Goal: Transaction & Acquisition: Obtain resource

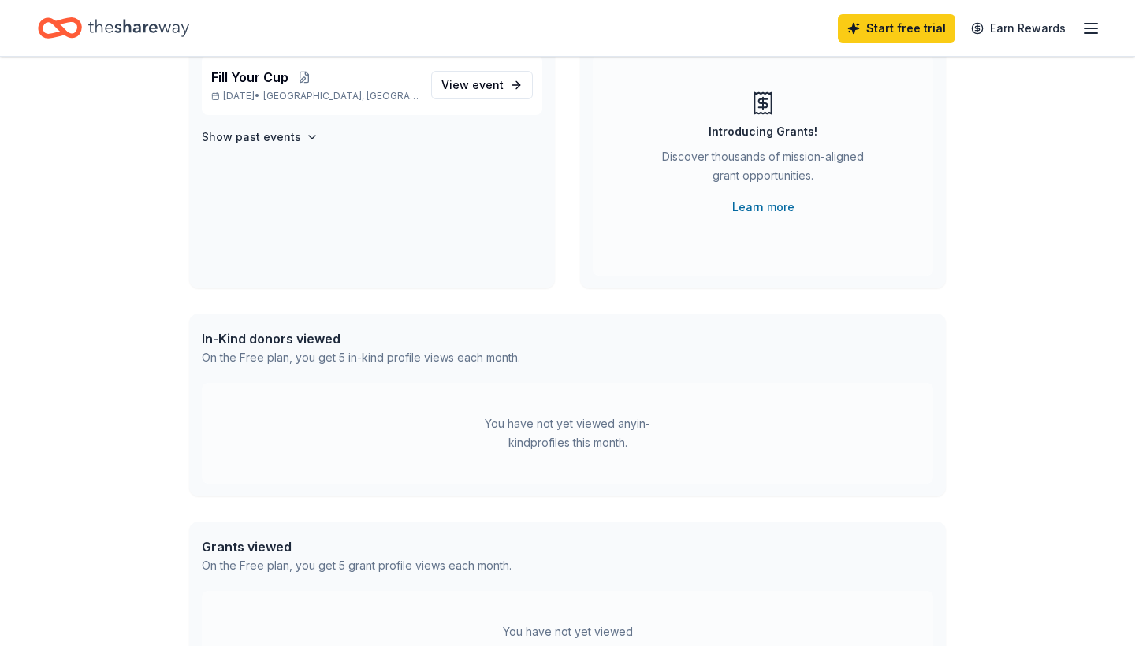
scroll to position [136, 0]
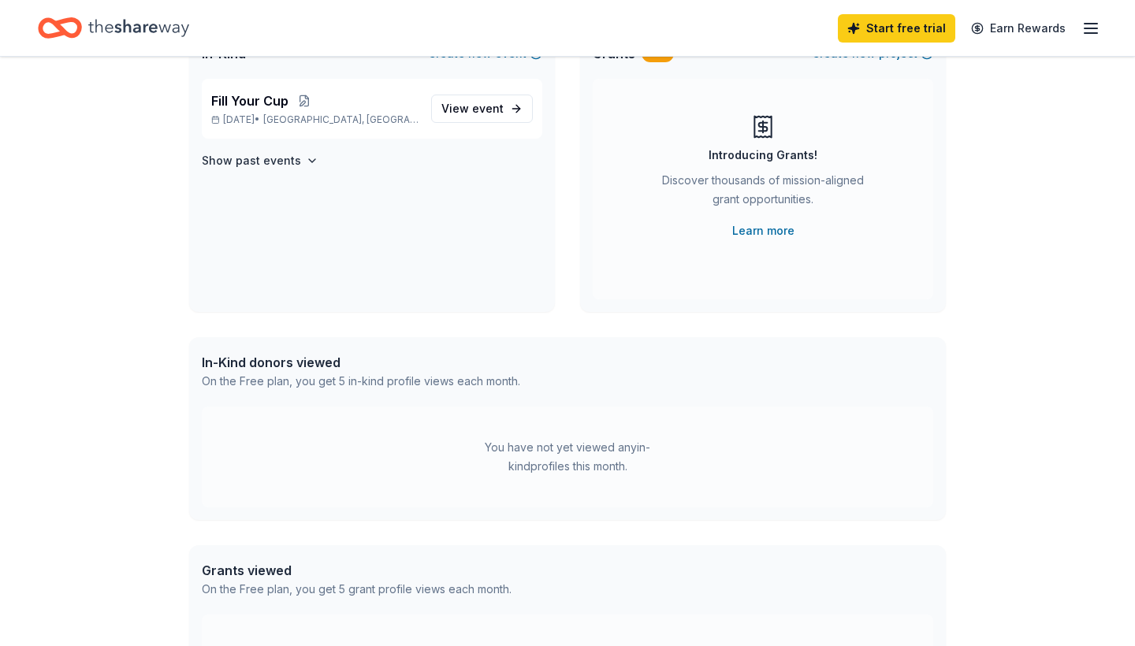
click at [1085, 28] on line "button" at bounding box center [1091, 28] width 13 height 0
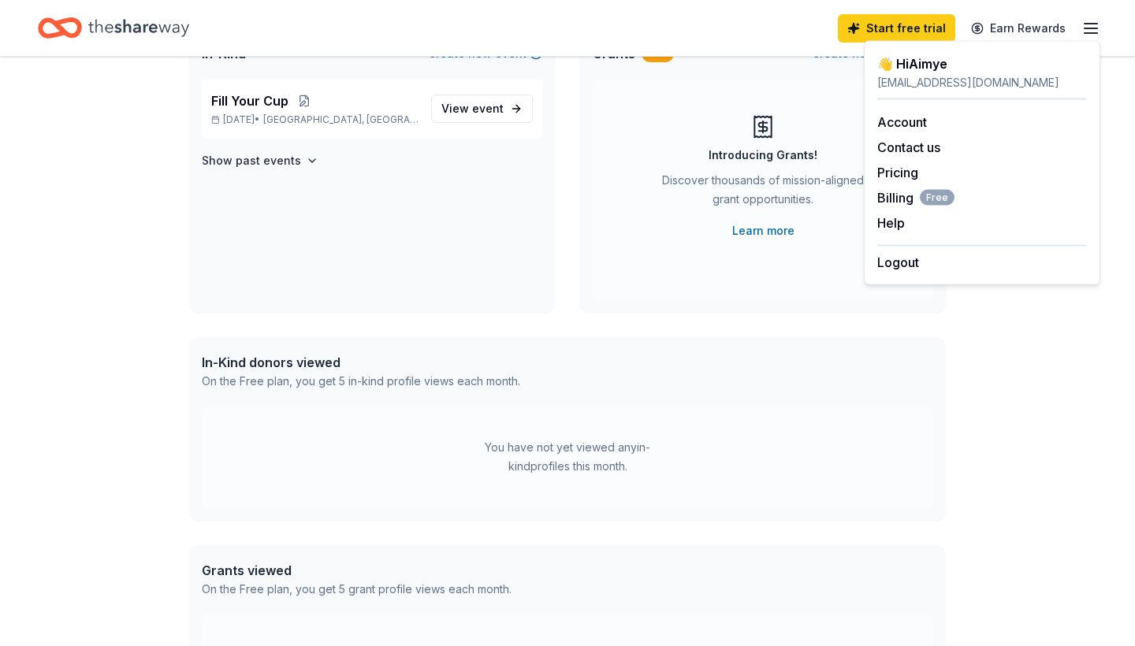
click at [787, 471] on div "You have not yet viewed any in-kind profiles this month." at bounding box center [567, 457] width 731 height 101
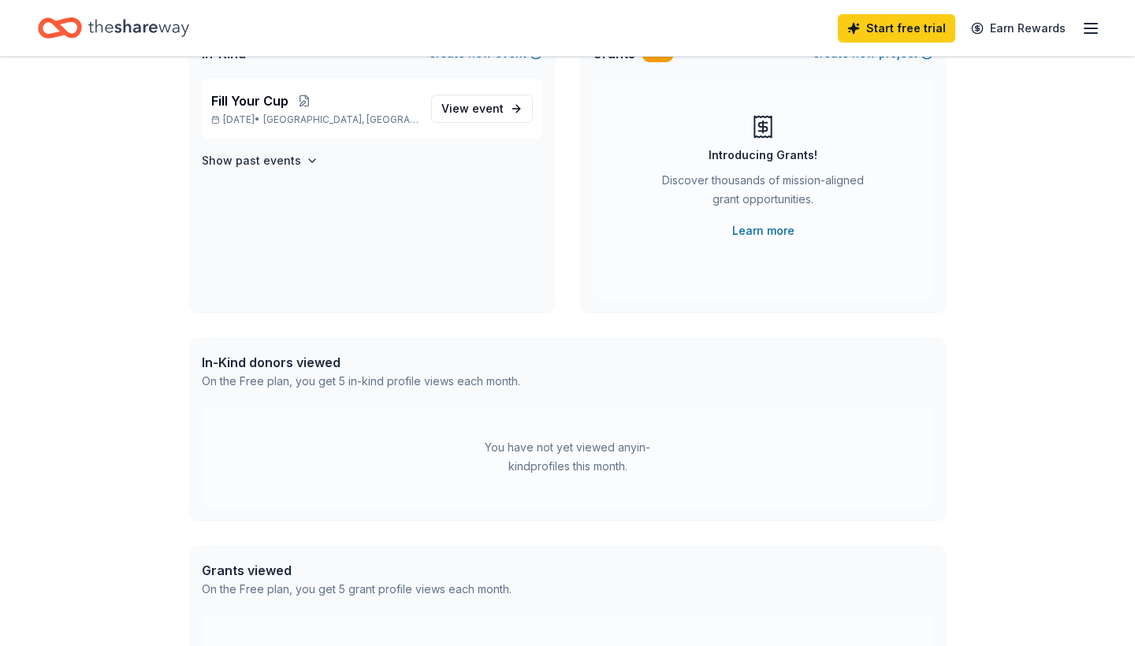
click at [302, 372] on div "On the Free plan, you get 5 in-kind profile views each month." at bounding box center [361, 381] width 318 height 19
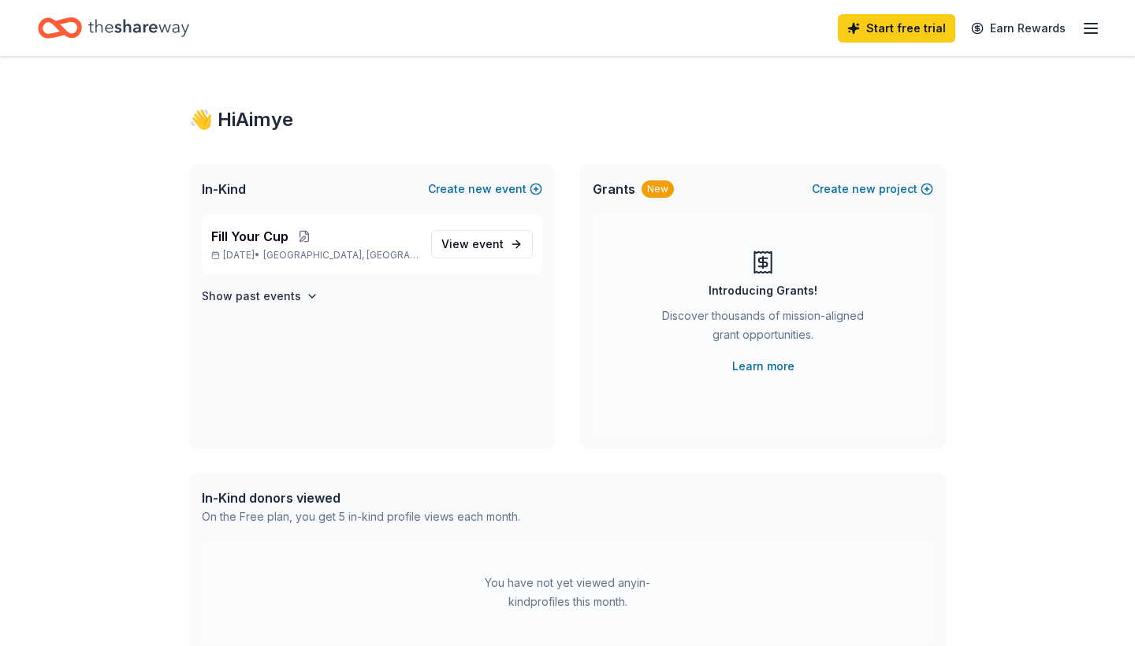
scroll to position [0, 0]
click at [116, 28] on icon "Home" at bounding box center [138, 27] width 101 height 17
click at [1089, 22] on icon "button" at bounding box center [1090, 28] width 19 height 19
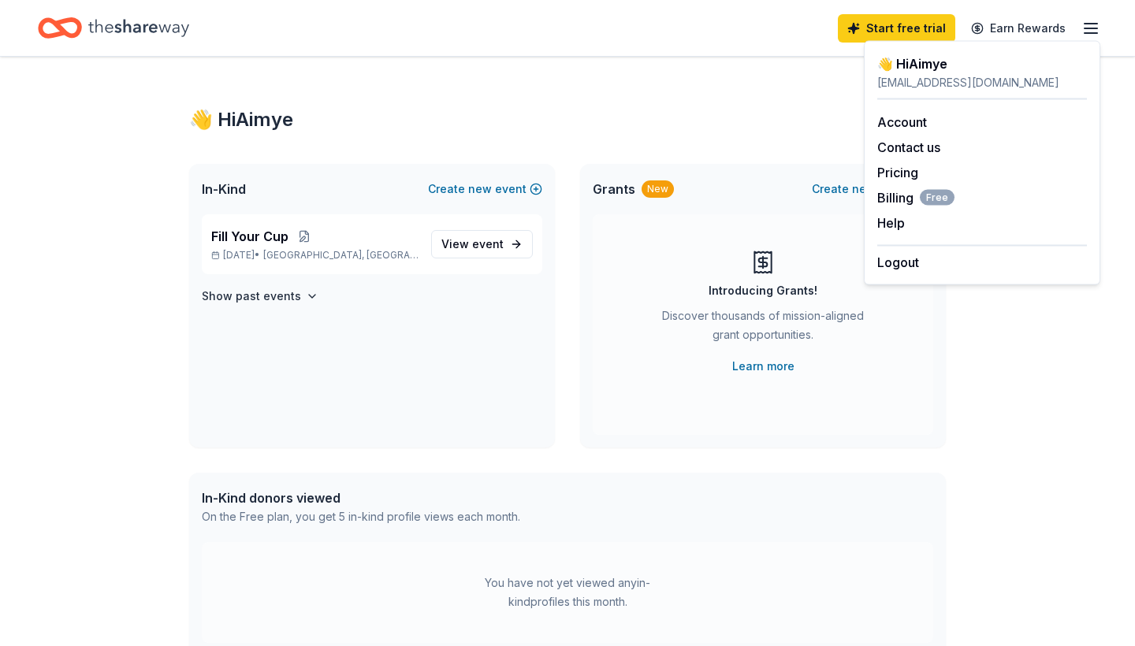
click at [776, 39] on div "Start free trial Earn Rewards" at bounding box center [567, 27] width 1059 height 37
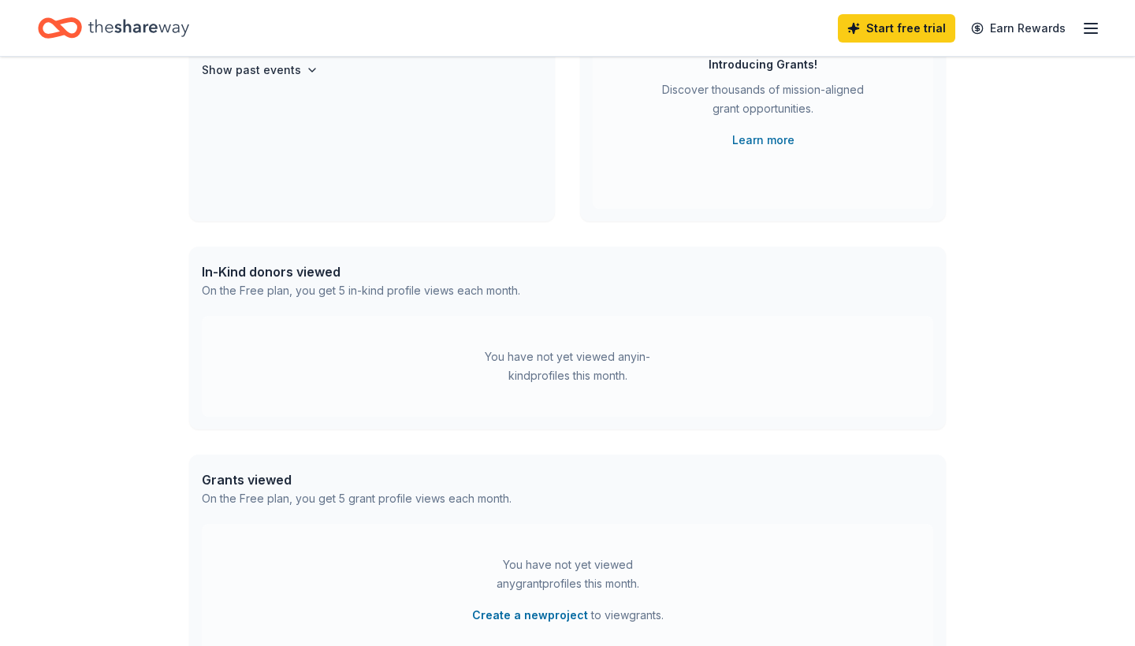
scroll to position [258, 0]
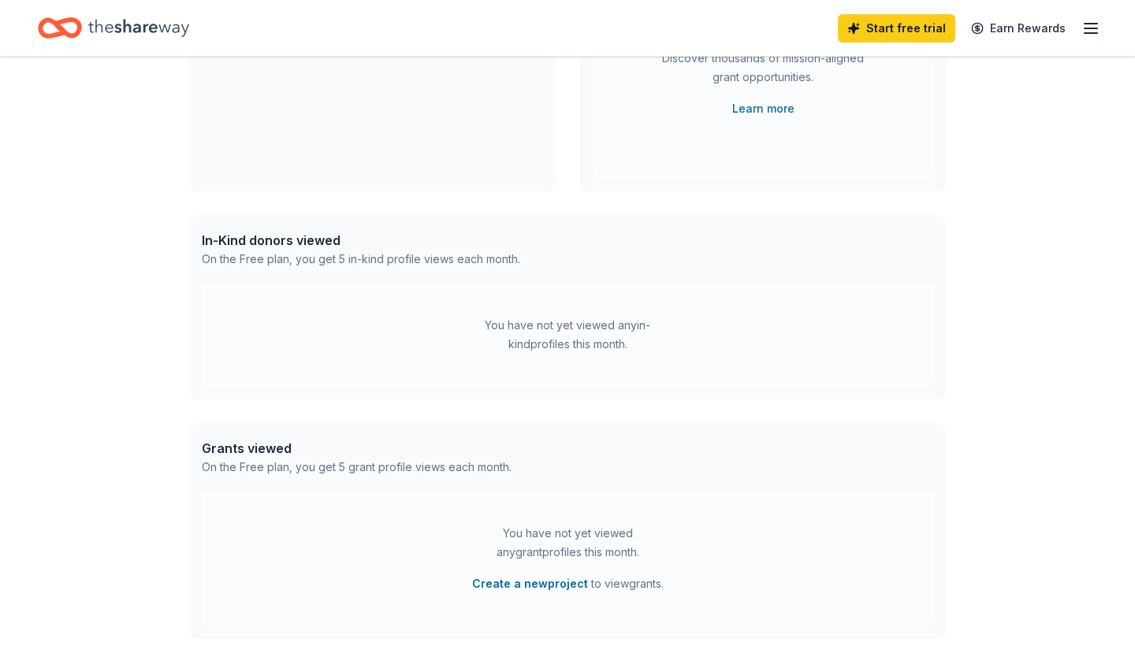
click at [571, 356] on div "You have not yet viewed any in-kind profiles this month." at bounding box center [567, 335] width 731 height 101
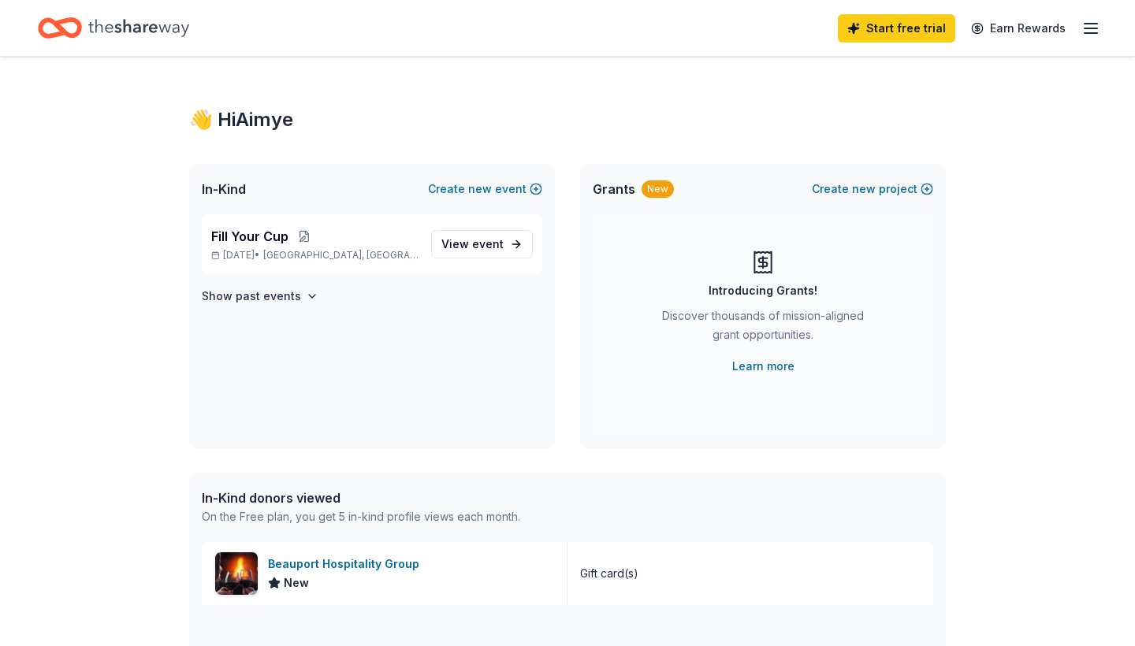
scroll to position [0, 0]
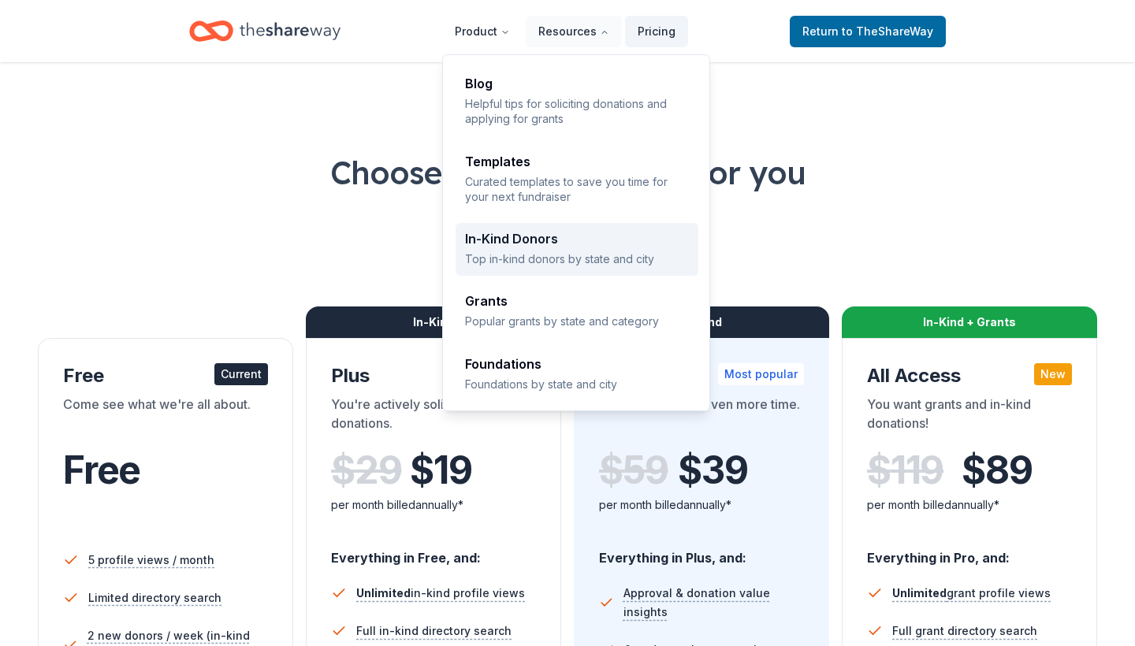
click at [452, 113] on div "In-Kind Donors Top in-kind donors by state and city" at bounding box center [577, 250] width 224 height 34
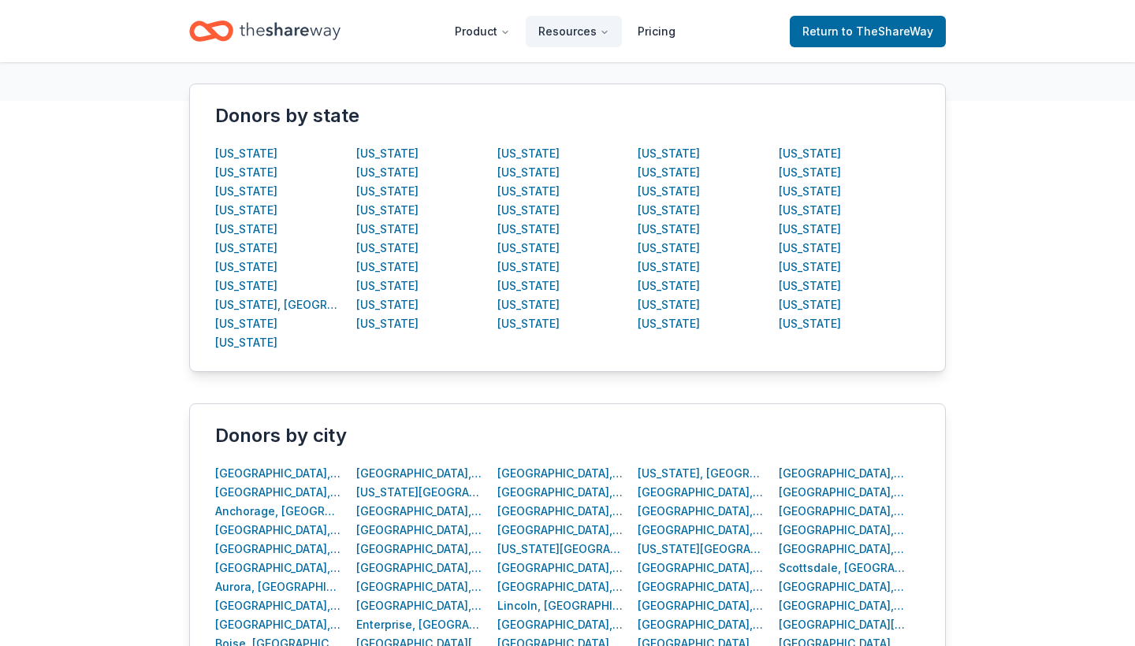
scroll to position [305, 0]
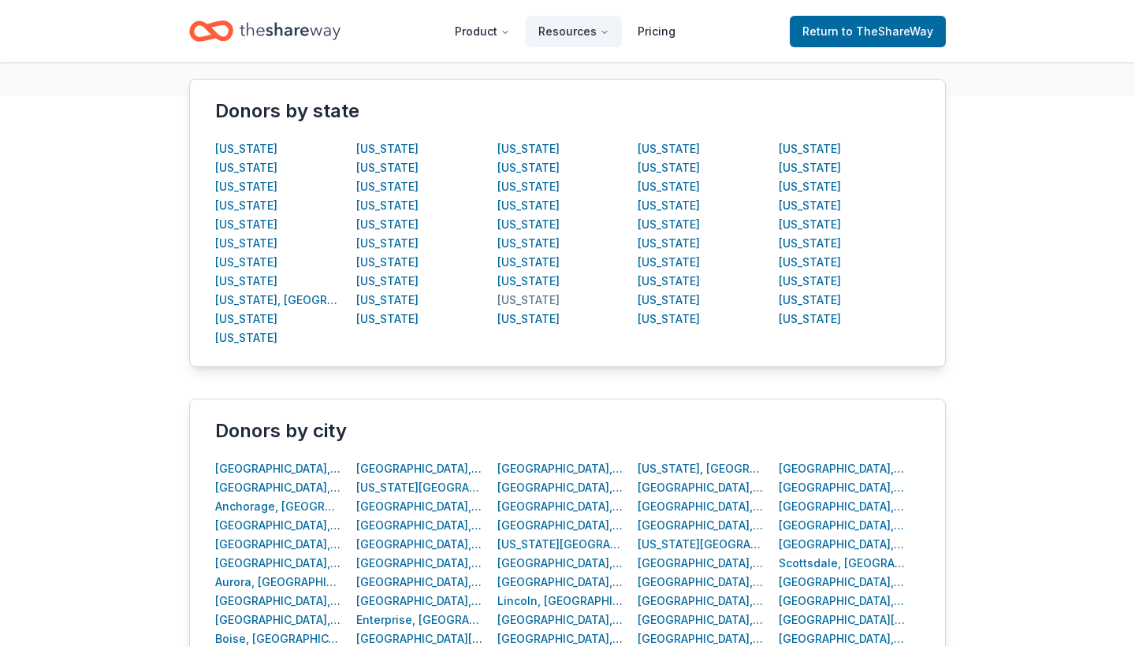
click at [560, 305] on div "New Hampshire" at bounding box center [528, 300] width 62 height 19
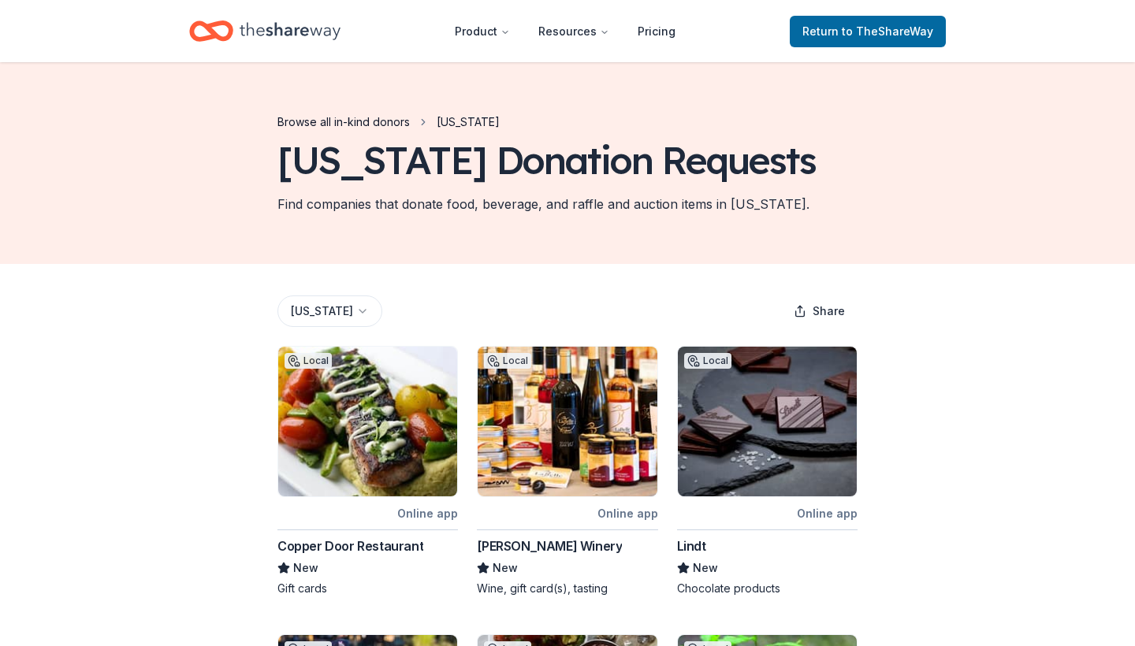
click at [331, 122] on link "Browse all in-kind donors" at bounding box center [343, 122] width 132 height 19
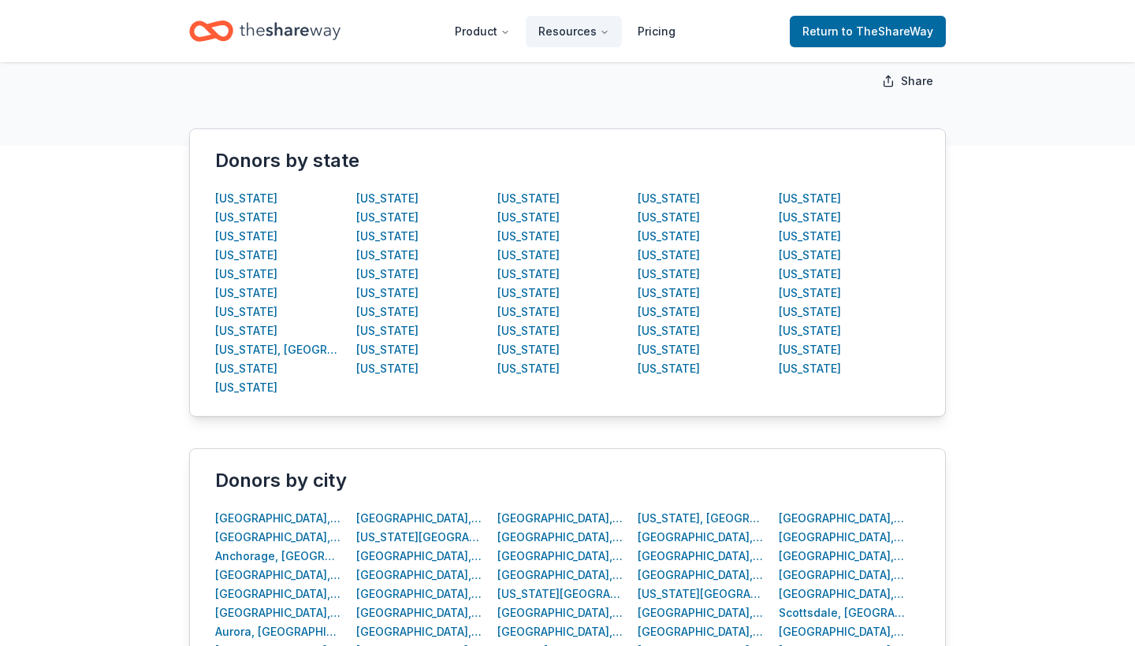
scroll to position [256, 0]
click at [526, 197] on div "Massachusetts" at bounding box center [528, 197] width 62 height 19
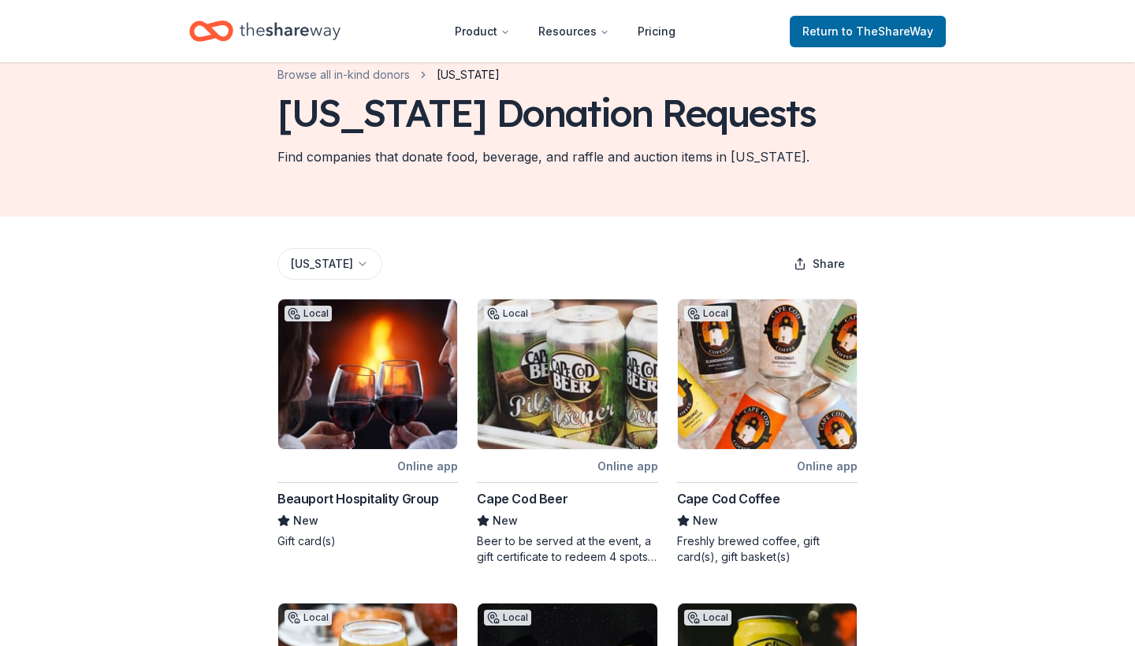
scroll to position [40, 0]
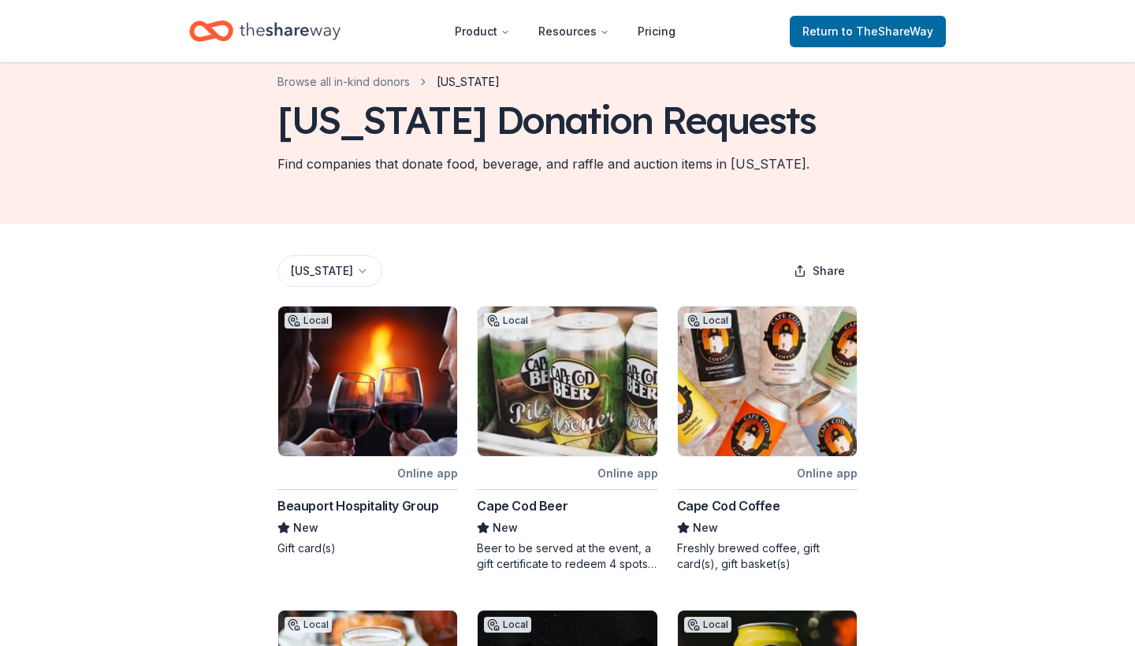
click at [404, 379] on img at bounding box center [367, 382] width 179 height 150
click at [812, 29] on span "Return to TheShareWay" at bounding box center [867, 31] width 131 height 19
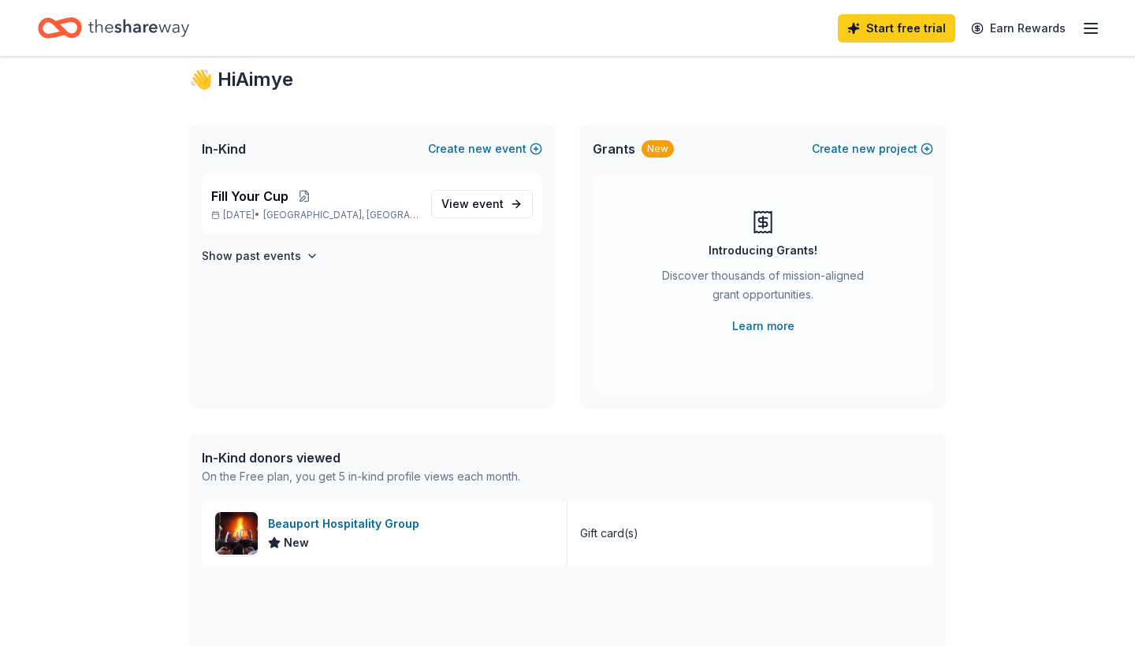
click at [128, 27] on icon "Home" at bounding box center [138, 28] width 101 height 32
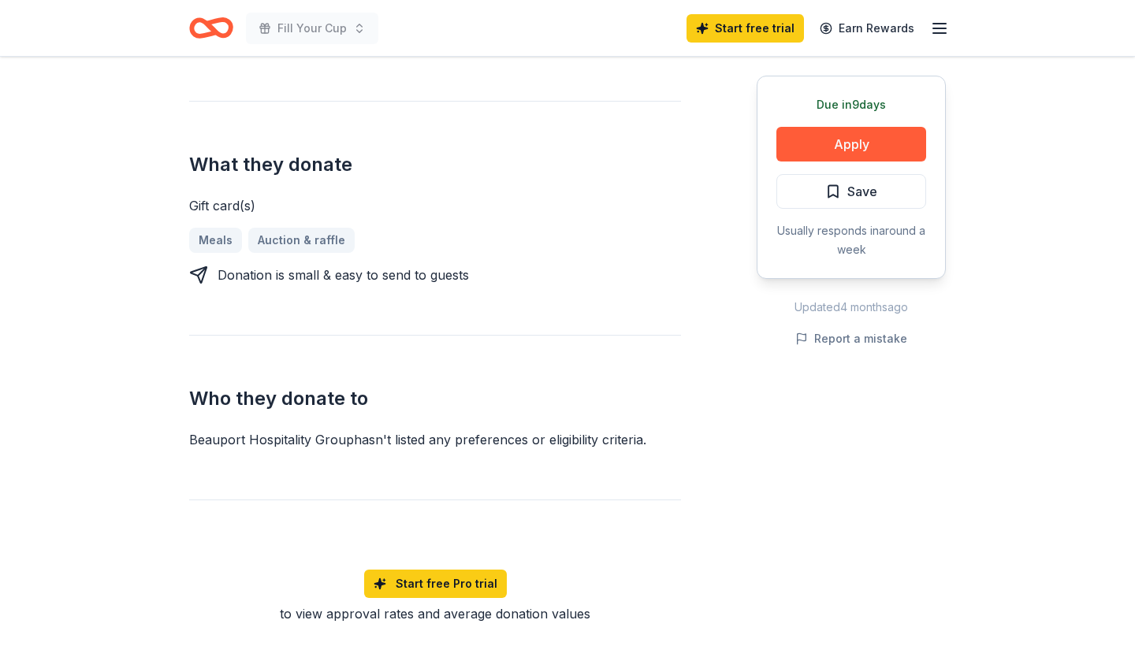
scroll to position [602, 0]
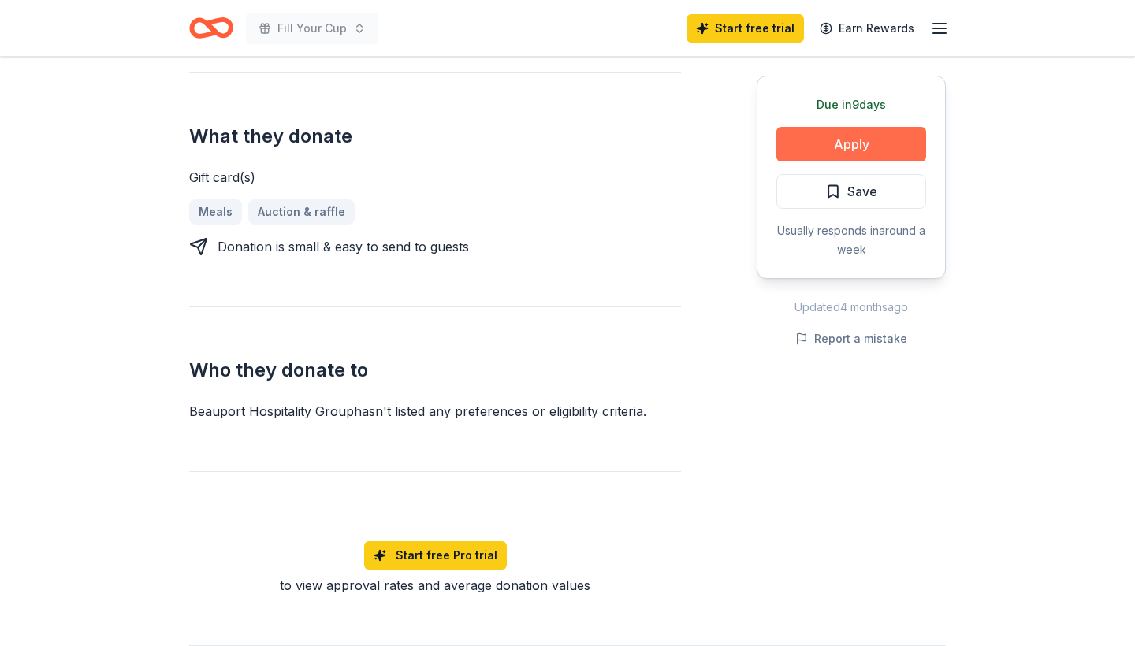
click at [817, 142] on button "Apply" at bounding box center [851, 144] width 150 height 35
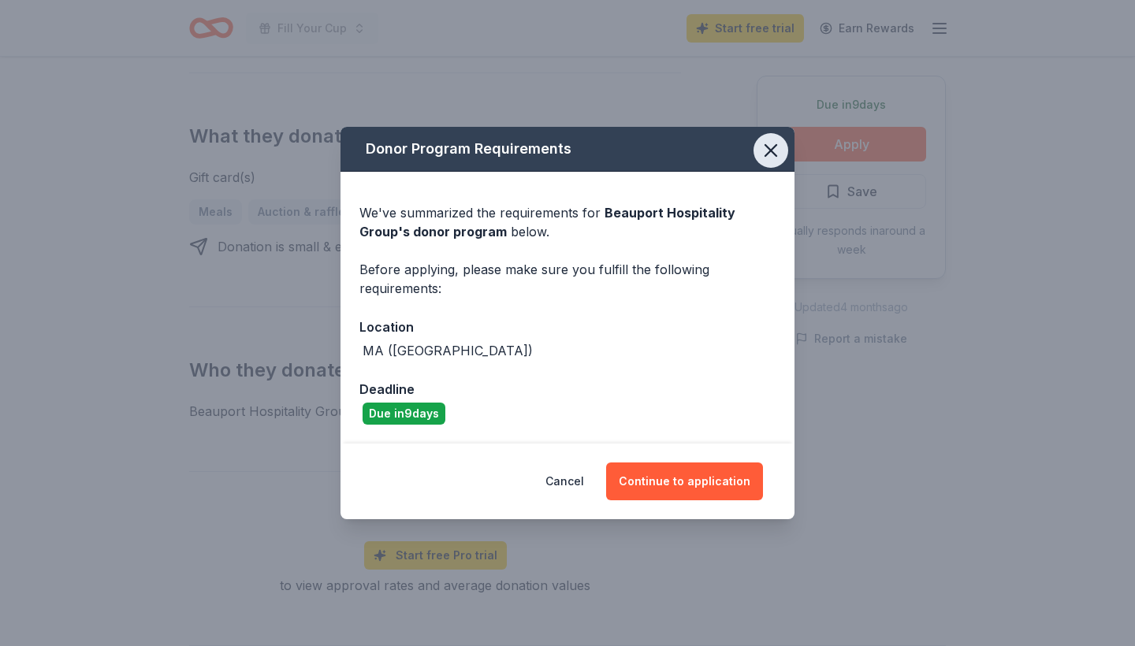
click at [780, 153] on icon "button" at bounding box center [771, 151] width 22 height 22
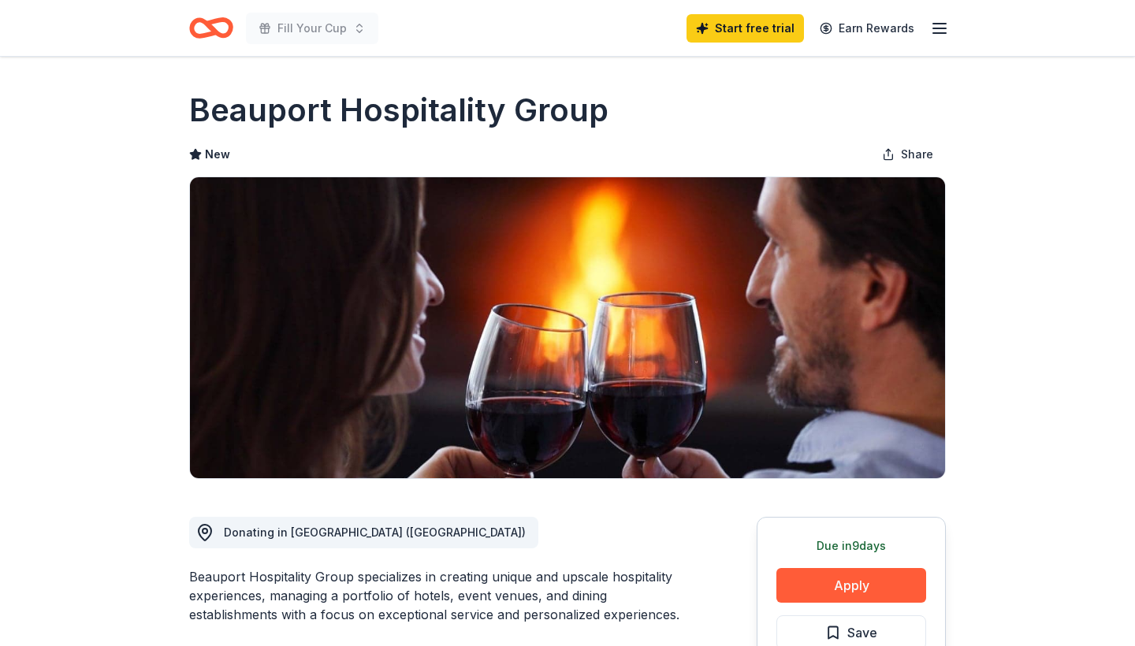
scroll to position [0, 0]
click at [943, 27] on icon "button" at bounding box center [939, 28] width 19 height 19
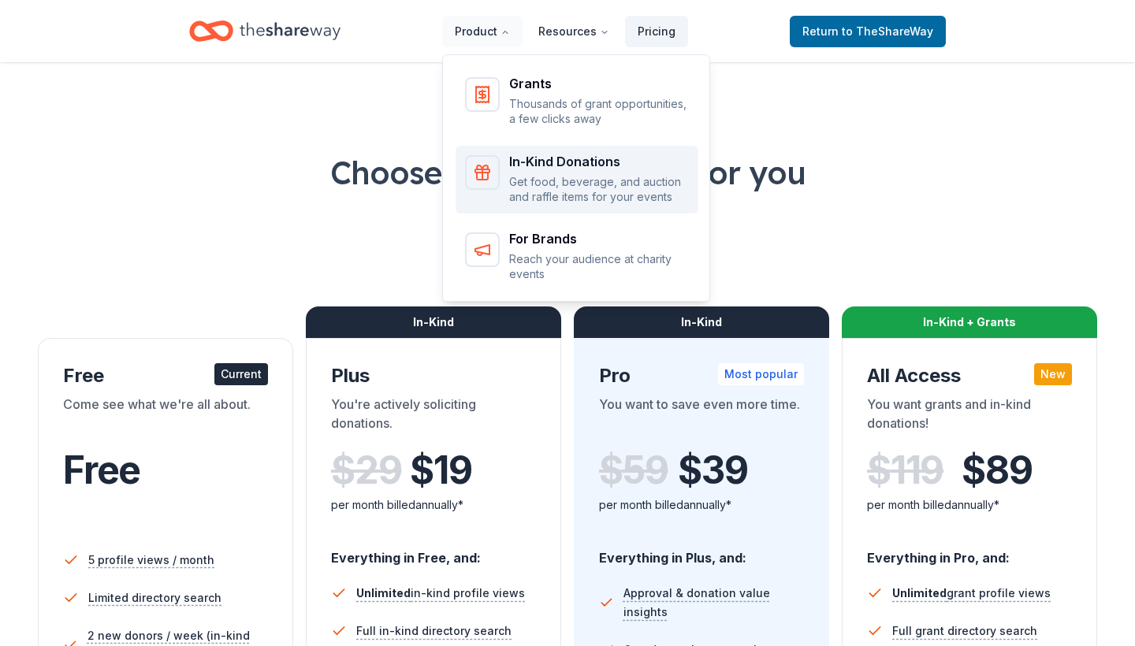
click at [563, 162] on div "In-Kind Donations" at bounding box center [599, 161] width 180 height 13
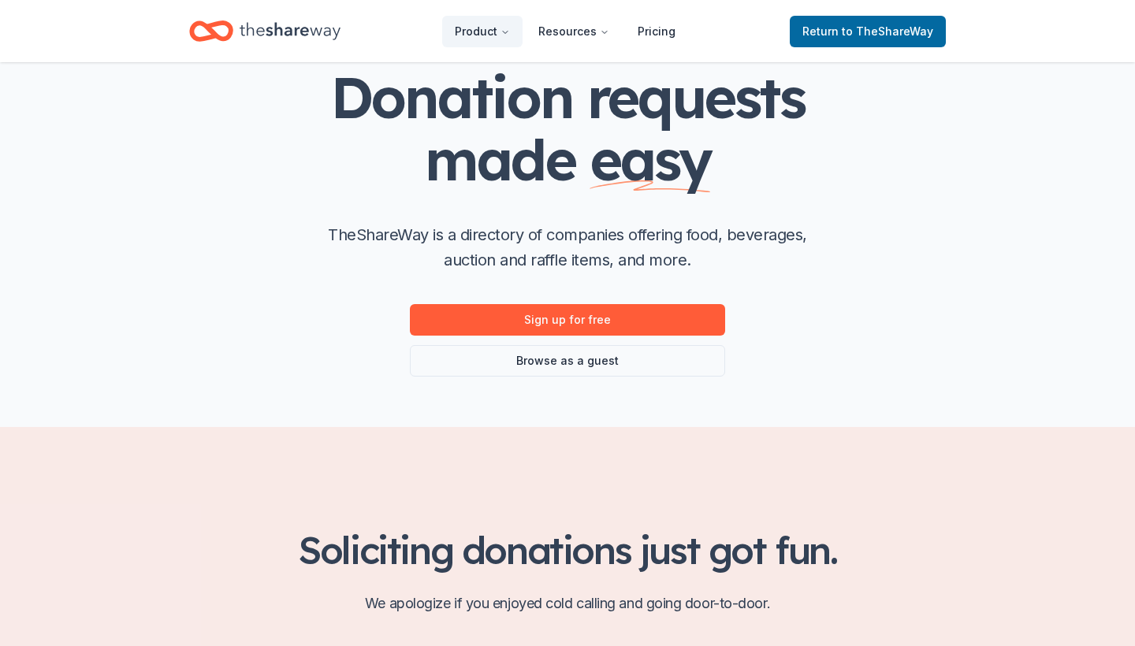
scroll to position [268, 0]
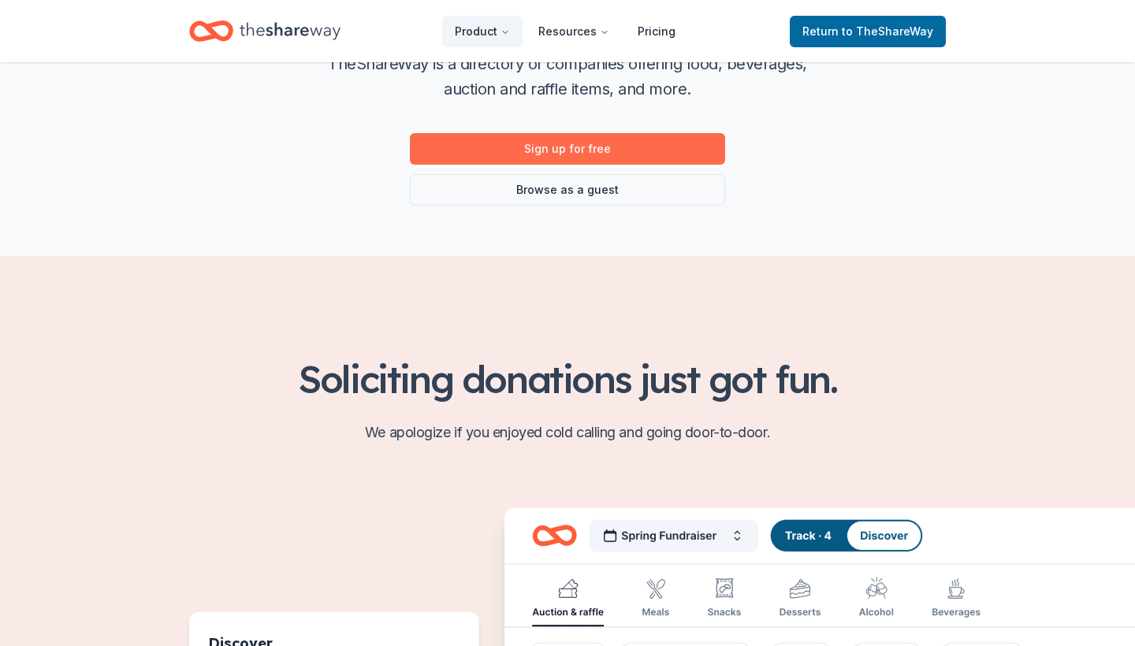
click at [554, 155] on link "Sign up for free" at bounding box center [567, 149] width 315 height 32
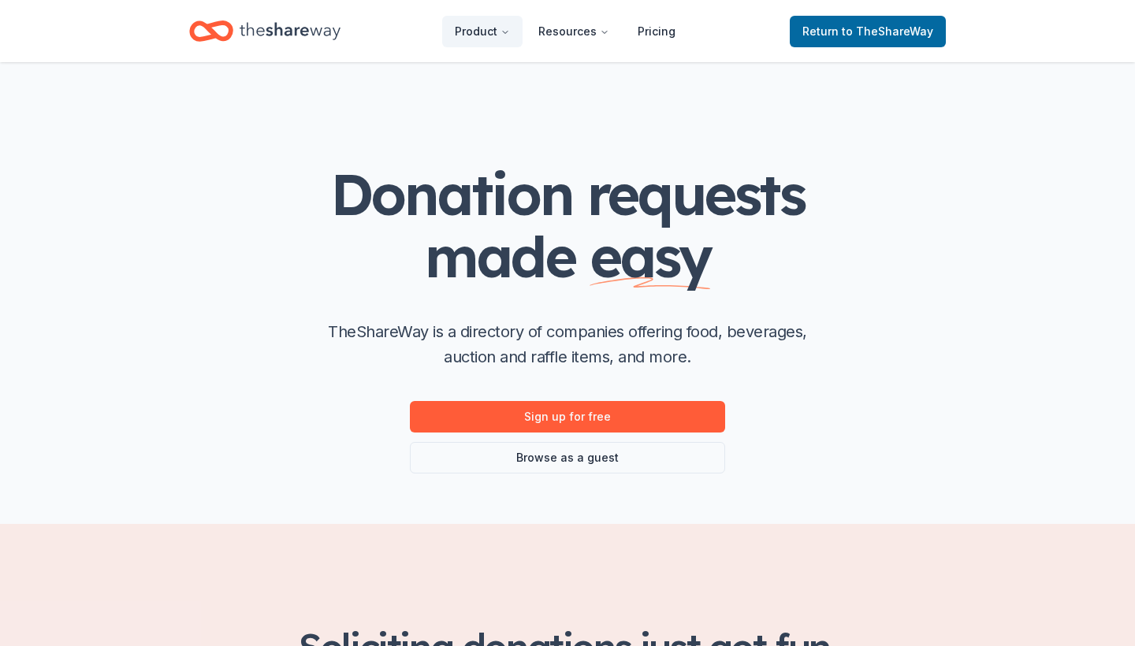
scroll to position [268, 0]
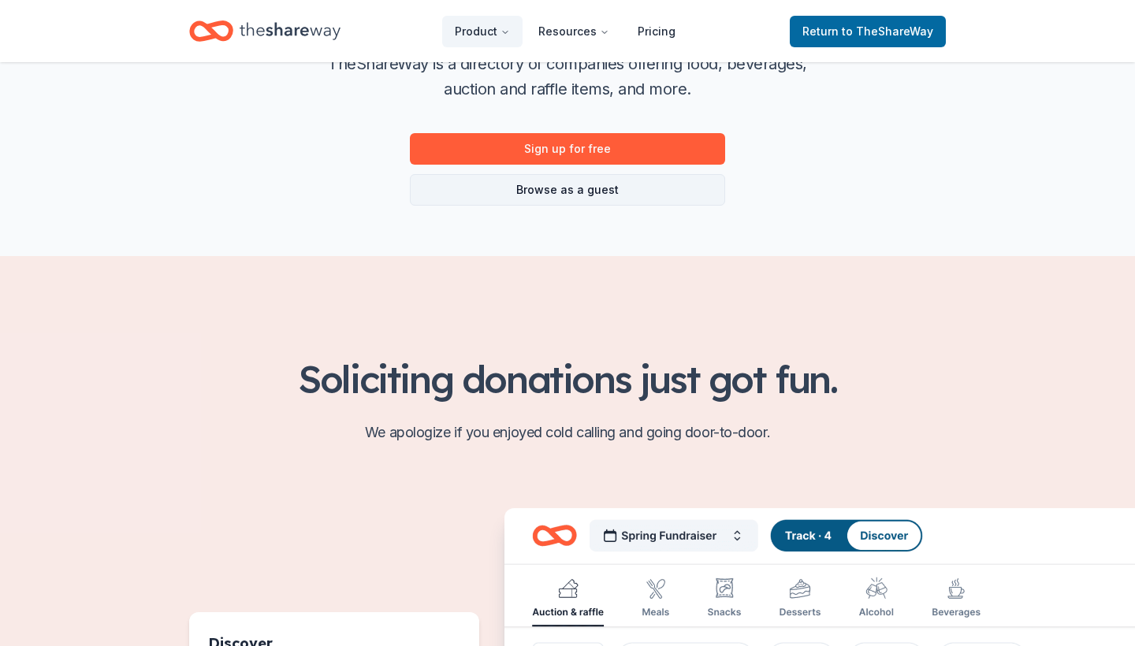
click at [515, 192] on link "Browse as a guest" at bounding box center [567, 190] width 315 height 32
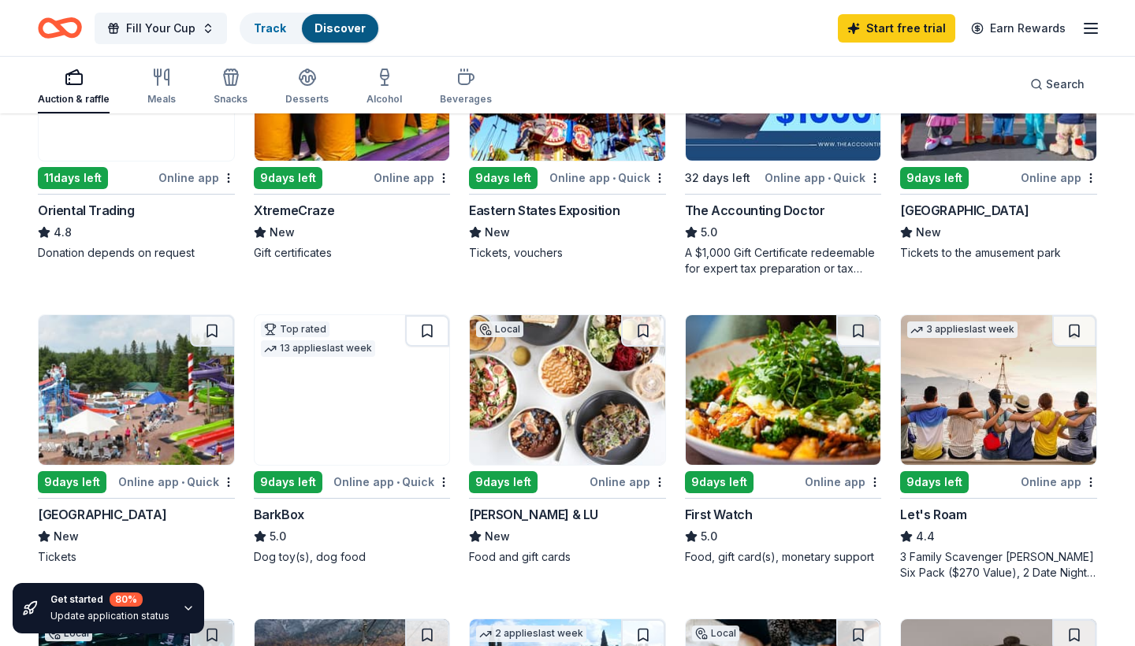
scroll to position [612, 0]
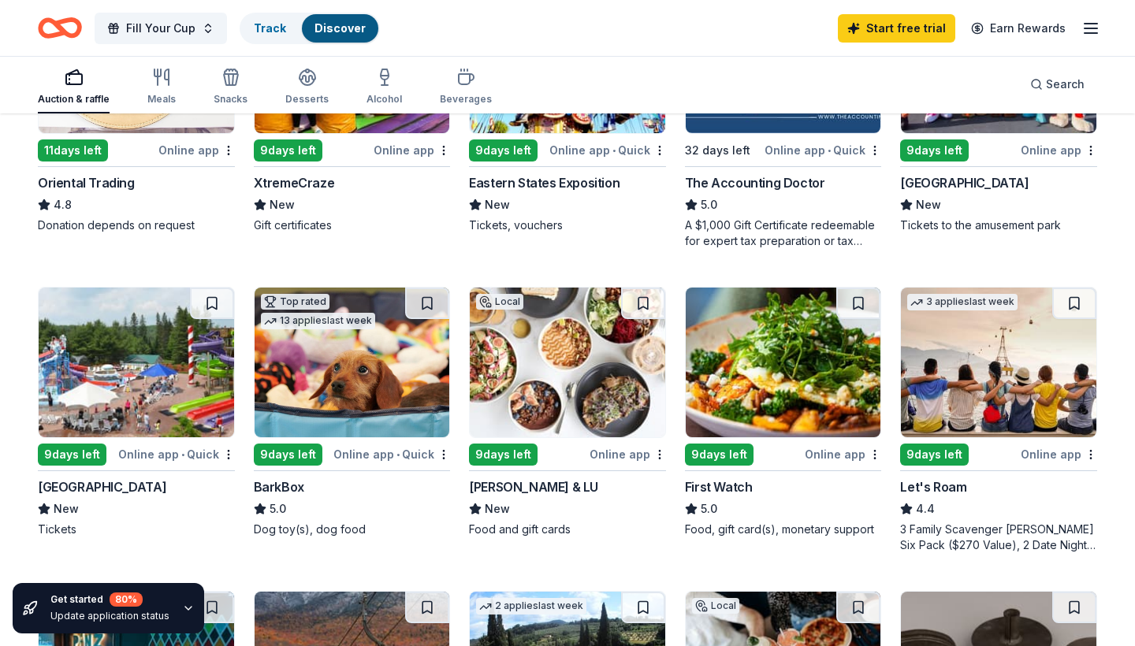
click at [378, 379] on img at bounding box center [352, 363] width 195 height 150
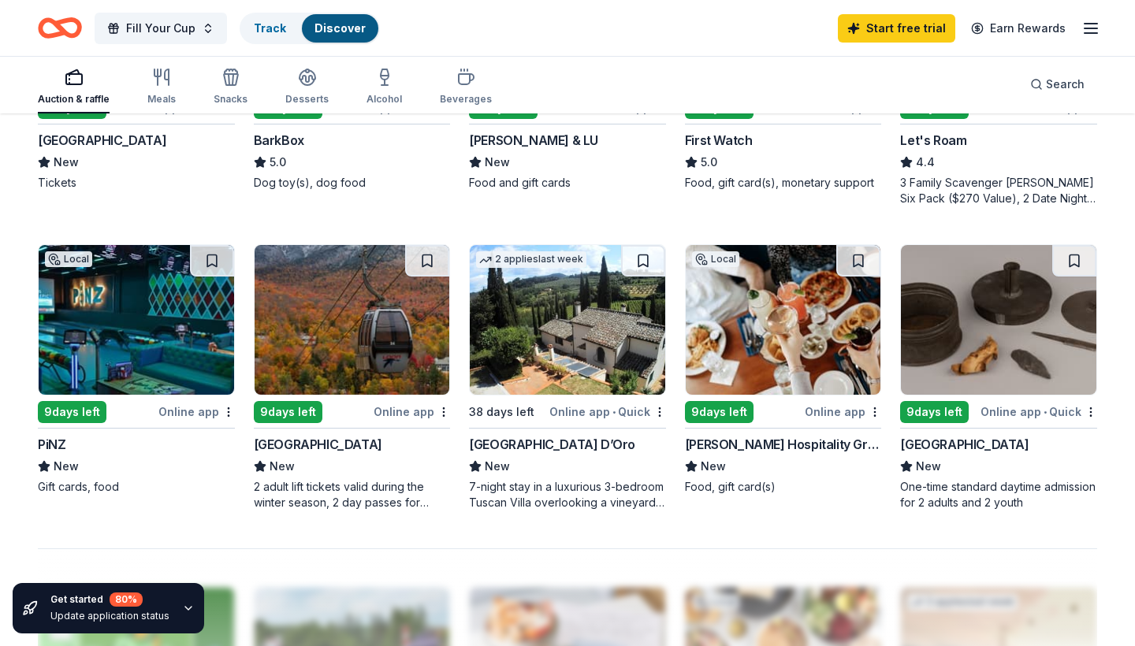
scroll to position [959, 0]
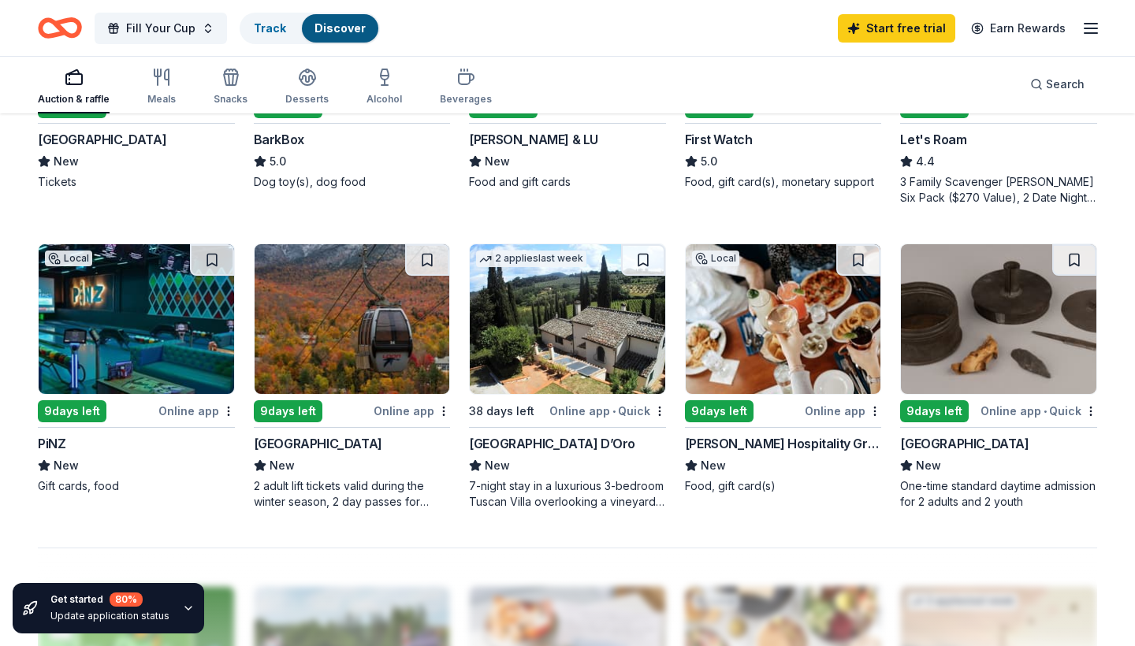
click at [158, 351] on img at bounding box center [136, 319] width 195 height 150
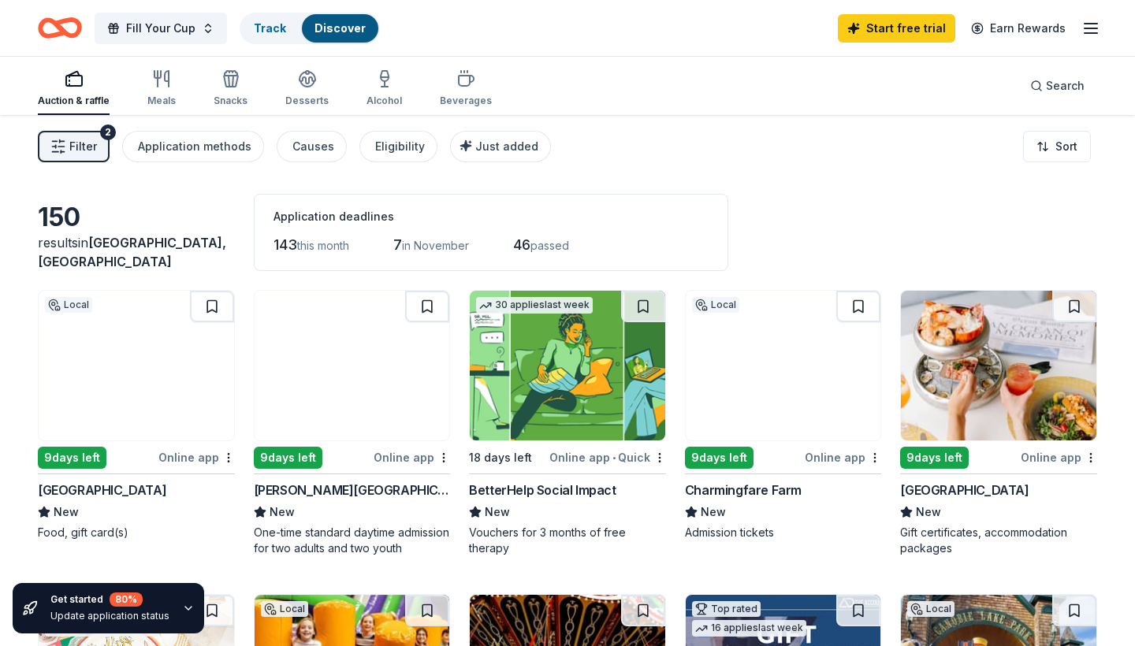
scroll to position [0, 0]
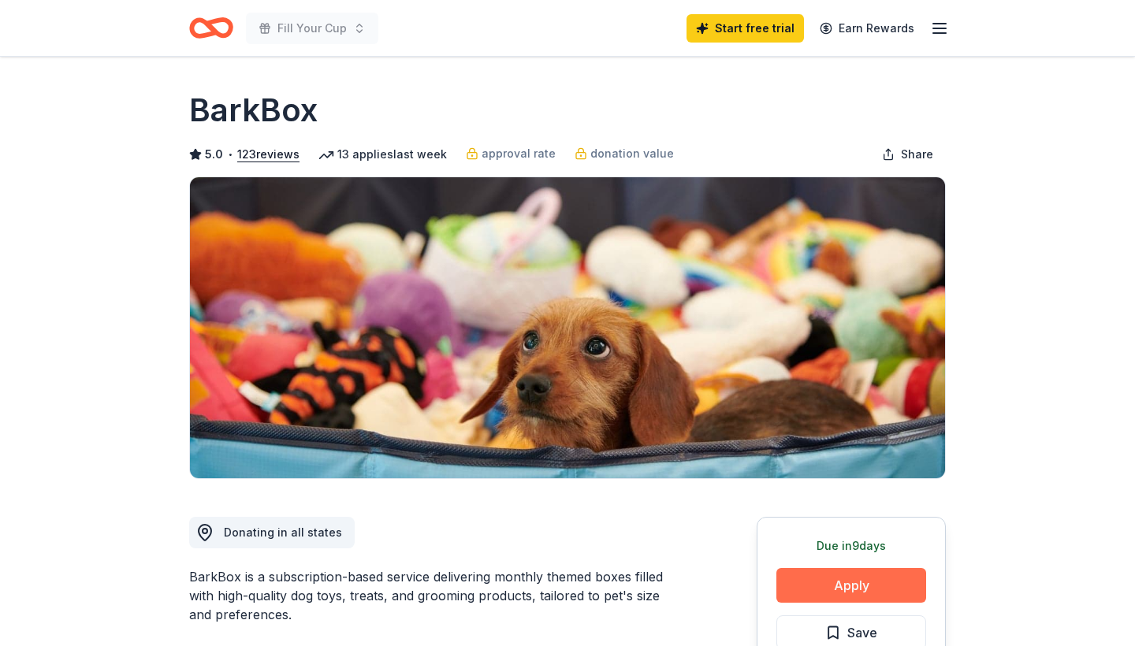
click at [820, 595] on button "Apply" at bounding box center [851, 585] width 150 height 35
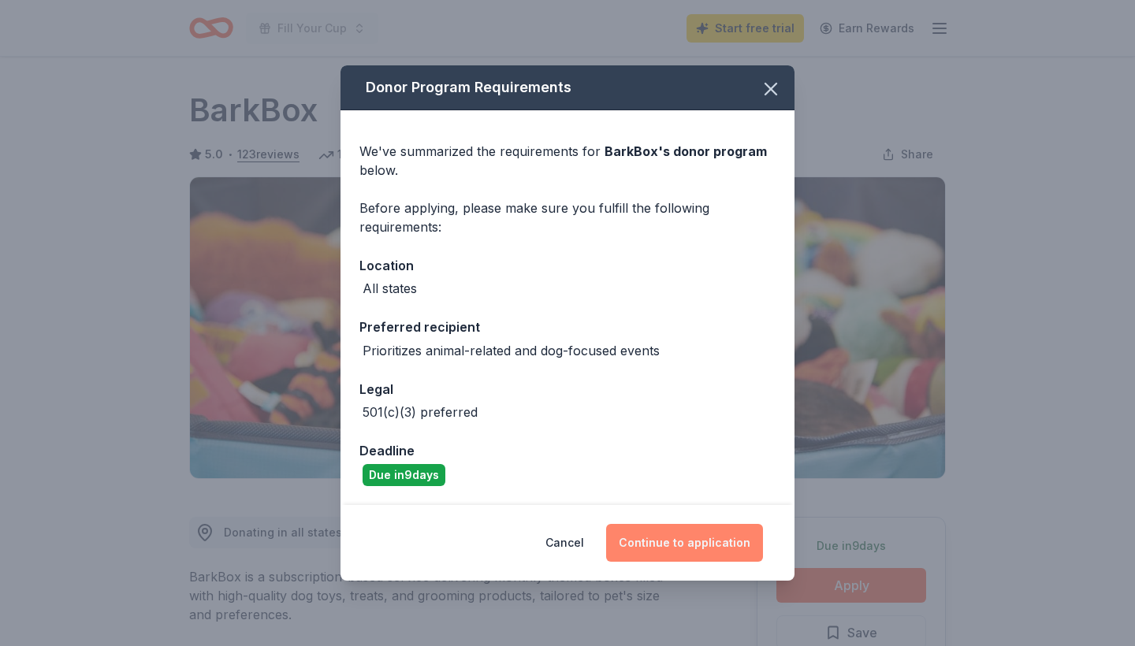
click at [707, 550] on button "Continue to application" at bounding box center [684, 543] width 157 height 38
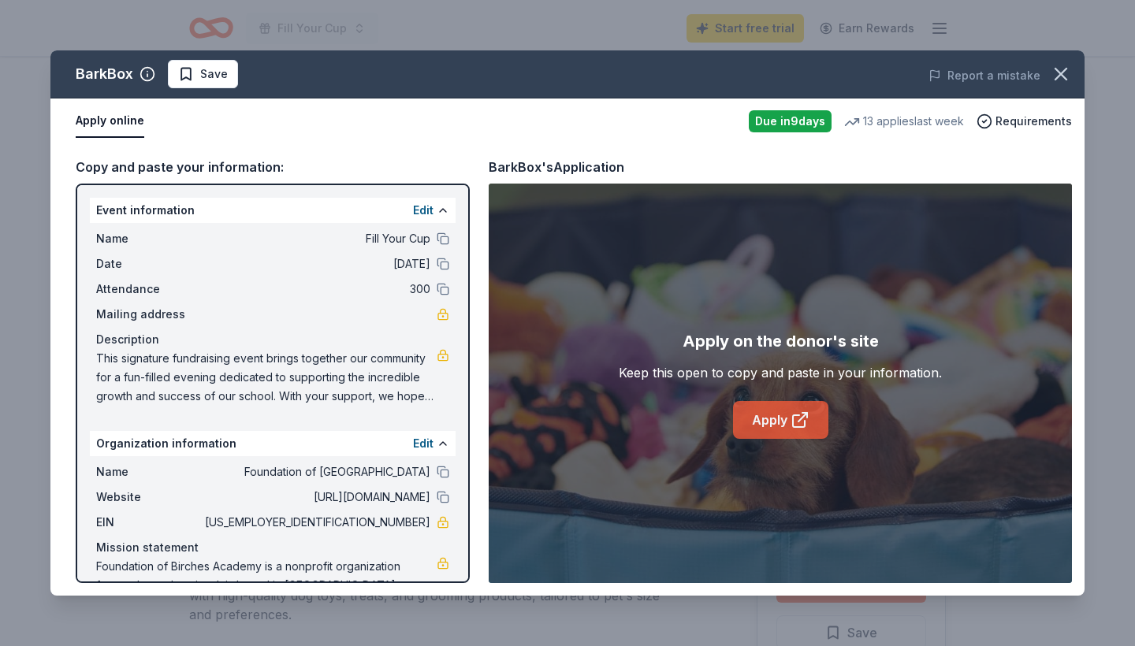
click at [796, 421] on icon at bounding box center [800, 420] width 19 height 19
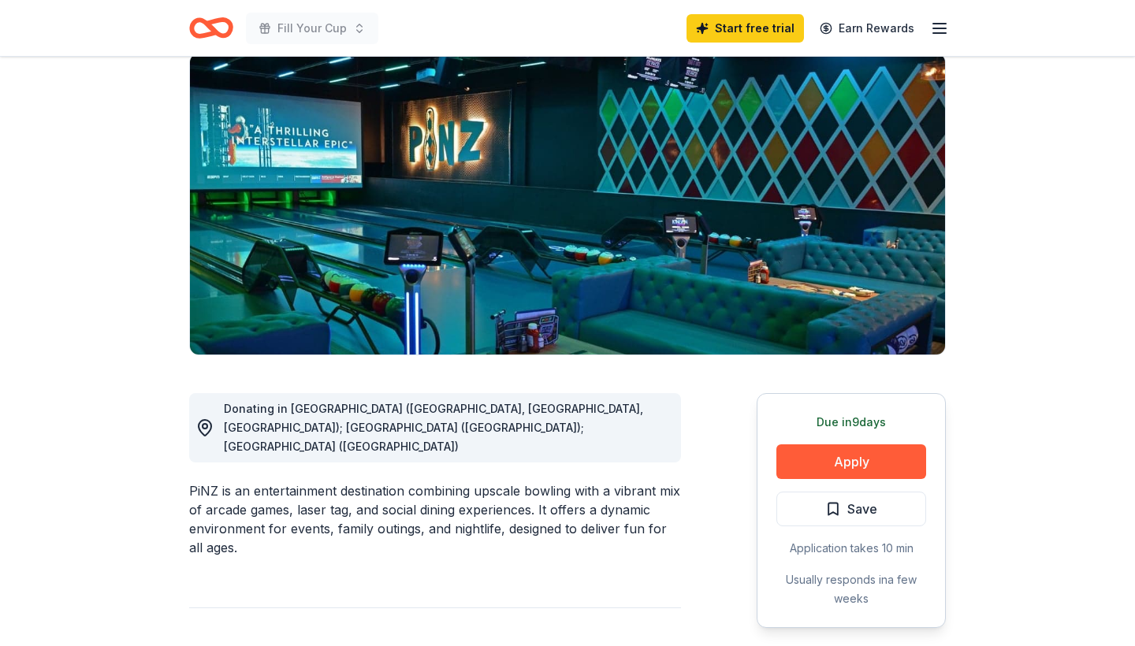
scroll to position [307, 0]
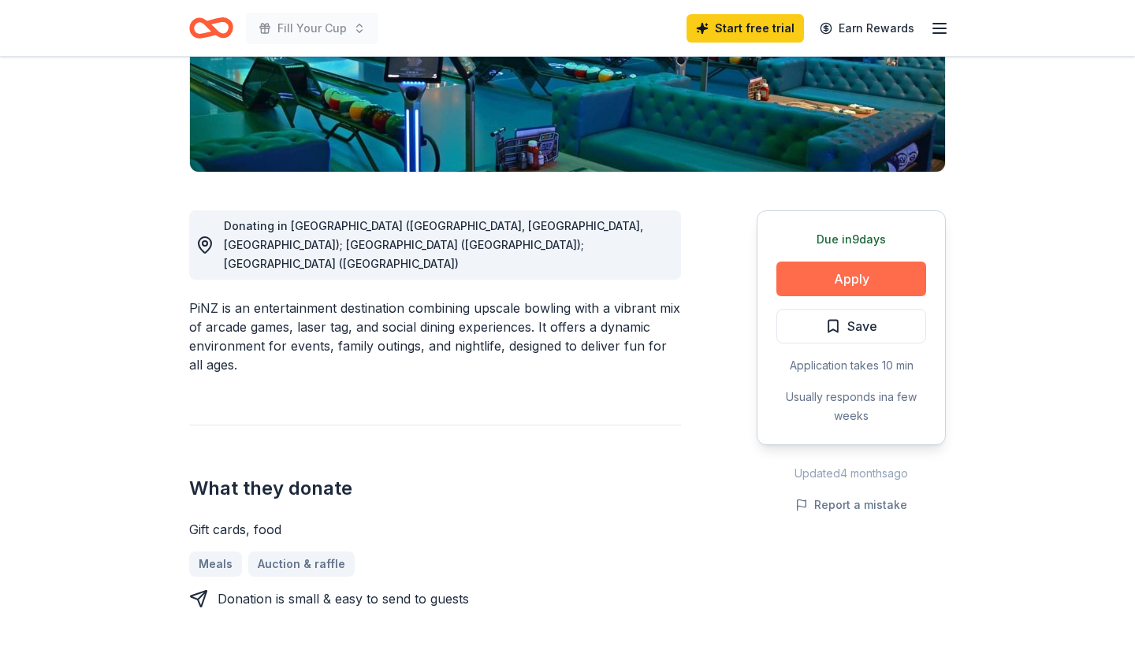
click at [848, 281] on button "Apply" at bounding box center [851, 279] width 150 height 35
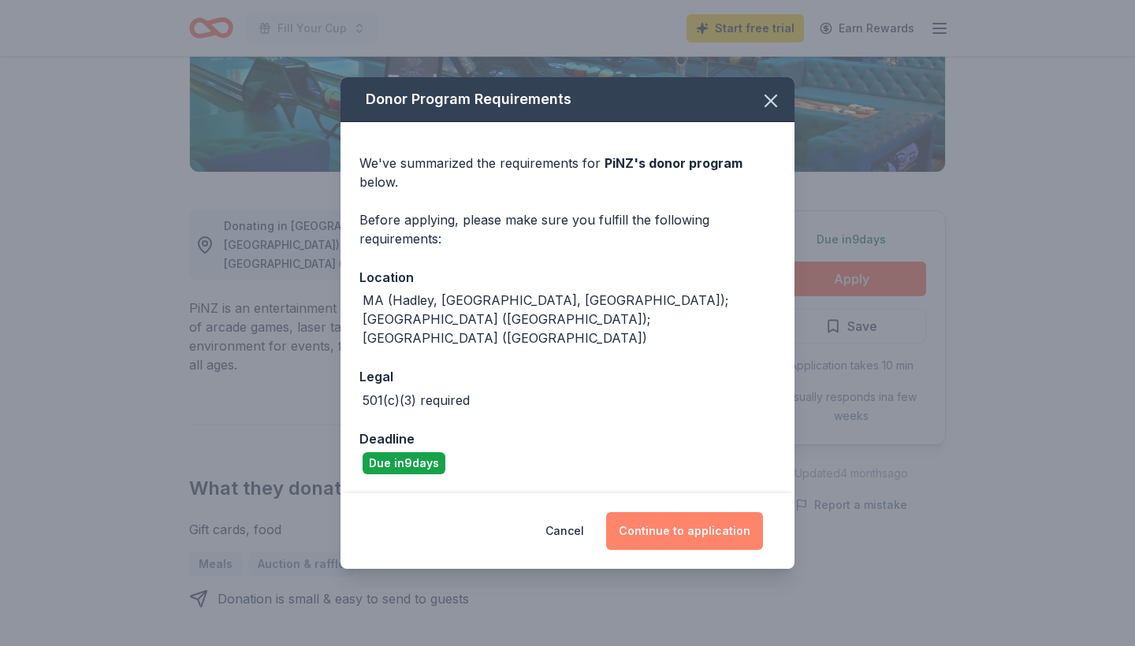
click at [697, 512] on button "Continue to application" at bounding box center [684, 531] width 157 height 38
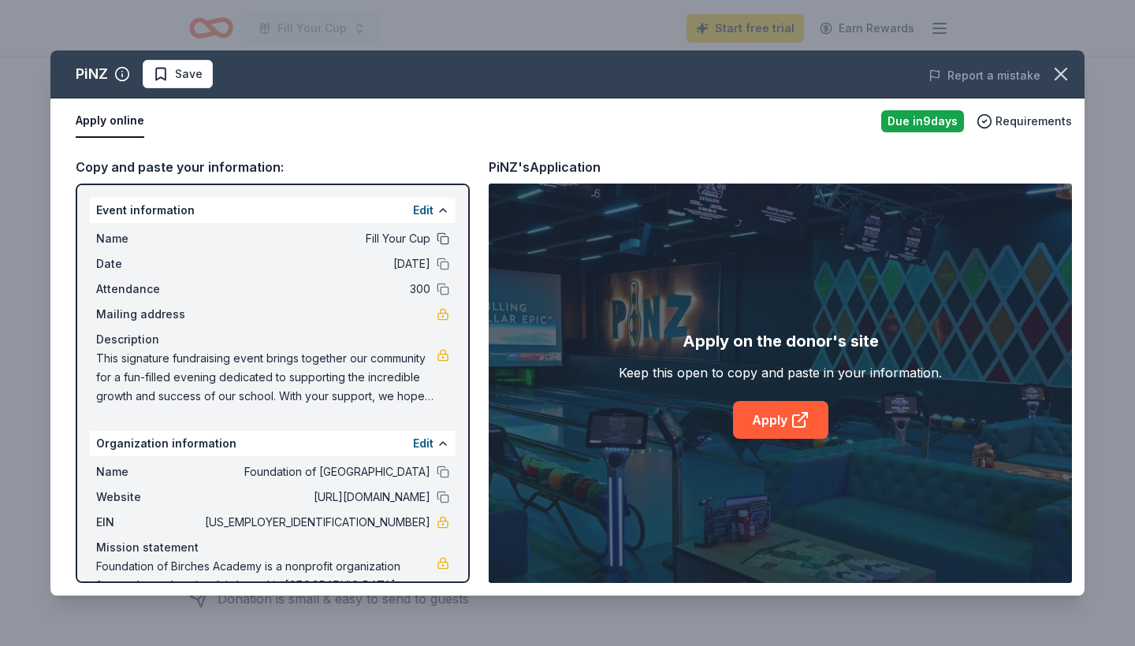
click at [444, 240] on button at bounding box center [443, 239] width 13 height 13
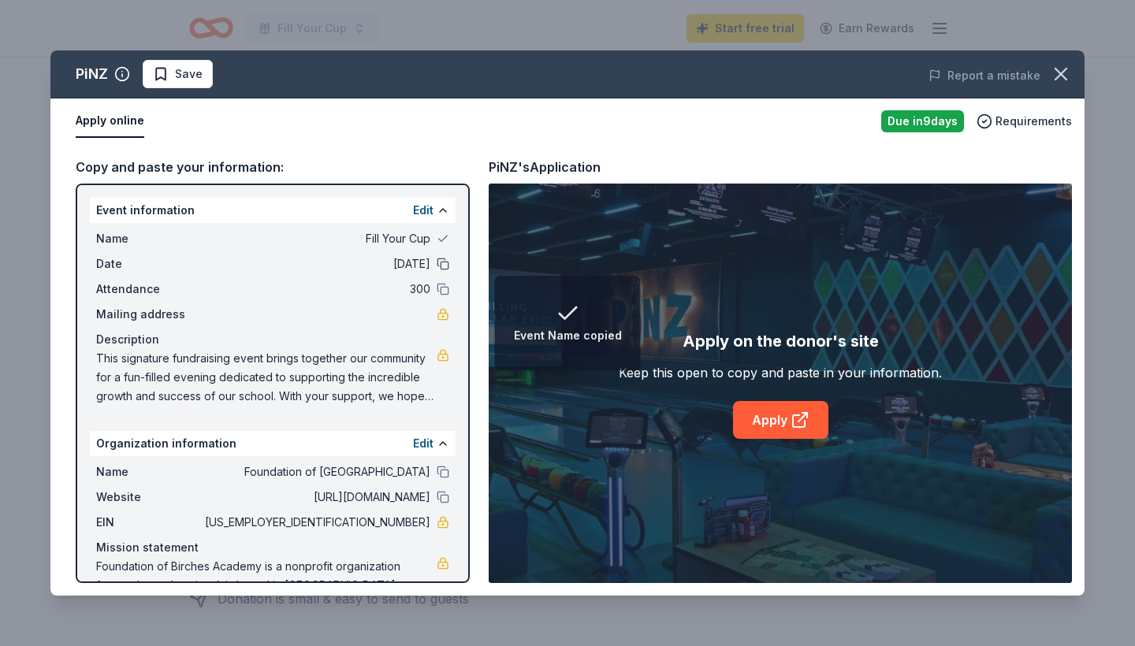
click at [445, 264] on button at bounding box center [443, 264] width 13 height 13
click at [445, 293] on button at bounding box center [443, 289] width 13 height 13
click at [438, 473] on button at bounding box center [443, 472] width 13 height 13
click at [441, 501] on button at bounding box center [443, 497] width 13 height 13
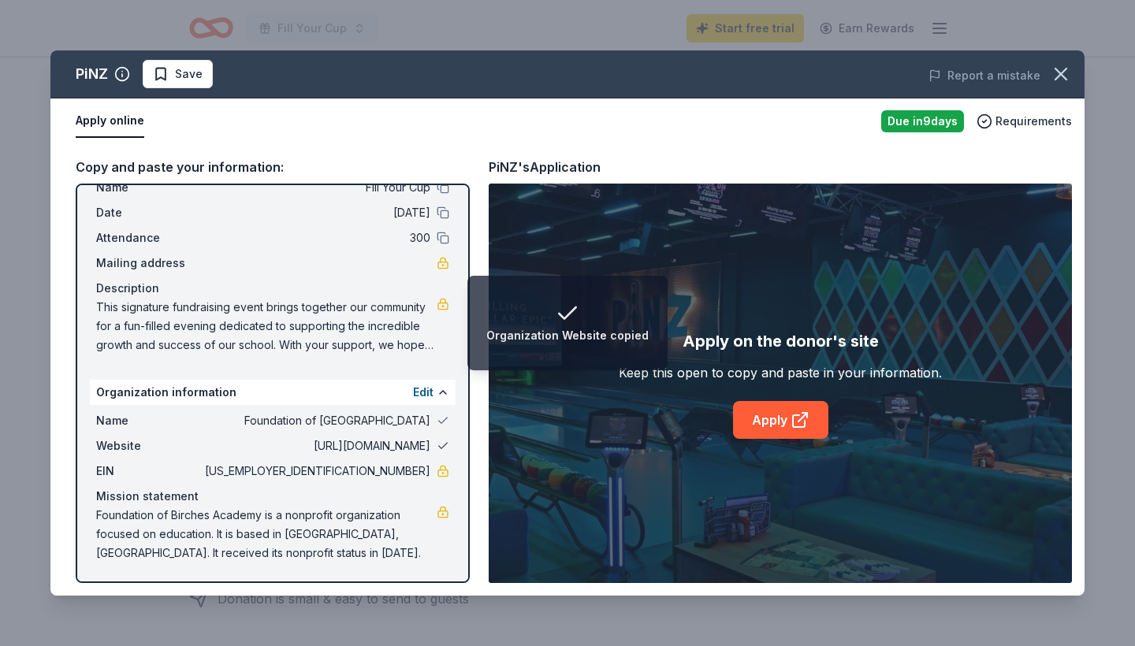
scroll to position [51, 0]
click at [771, 423] on link "Apply" at bounding box center [780, 420] width 95 height 38
